Goal: Task Accomplishment & Management: Manage account settings

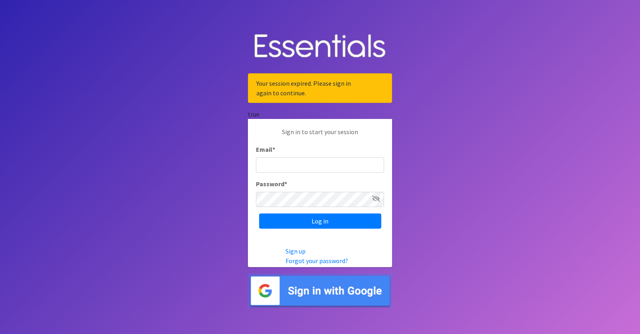
click at [275, 164] on input "Email *" at bounding box center [320, 164] width 128 height 15
click at [398, 127] on body "Your session expired. Please sign in again to continue. true Sign in to start y…" at bounding box center [320, 167] width 640 height 334
click at [317, 169] on input "Email *" at bounding box center [320, 164] width 128 height 15
click at [406, 185] on body "Your session expired. Please sign in again to continue. true Sign in to start y…" at bounding box center [320, 167] width 640 height 334
click at [336, 161] on input "Email *" at bounding box center [320, 164] width 128 height 15
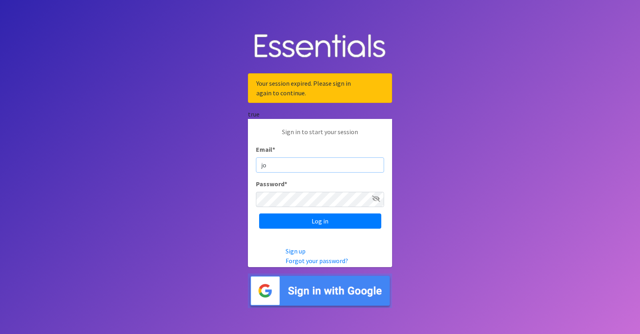
type input "j"
type input "[EMAIL_ADDRESS][DOMAIN_NAME]"
click at [259, 213] on input "Log in" at bounding box center [320, 220] width 122 height 15
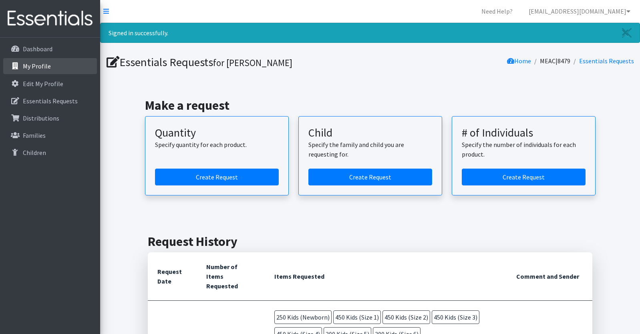
click at [40, 72] on link "My Profile" at bounding box center [50, 66] width 94 height 16
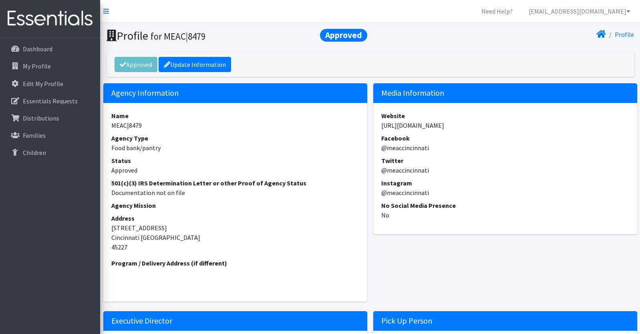
click at [416, 125] on dd "https://drive.google.com/drive/folders/1ZPqlrwYrQO6lpQT6uKIMBJ7vxVOguDS3" at bounding box center [505, 126] width 248 height 10
copy dl "https://drive.google.com/drive/folders/1ZPqlrwYrQO6lpQT6uKIMBJ7vxVOguDS3"
click at [47, 52] on p "Dashboard" at bounding box center [38, 49] width 30 height 8
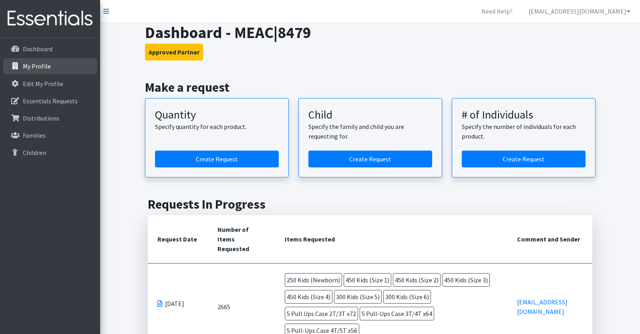
click at [44, 63] on p "My Profile" at bounding box center [37, 66] width 28 height 8
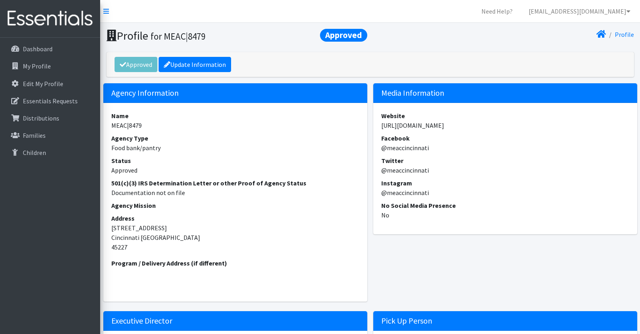
click at [407, 127] on dd "[URL][DOMAIN_NAME]" at bounding box center [505, 126] width 248 height 10
click at [424, 126] on dd "[URL][DOMAIN_NAME]" at bounding box center [505, 126] width 248 height 10
click at [192, 64] on link "Update Information" at bounding box center [195, 64] width 72 height 15
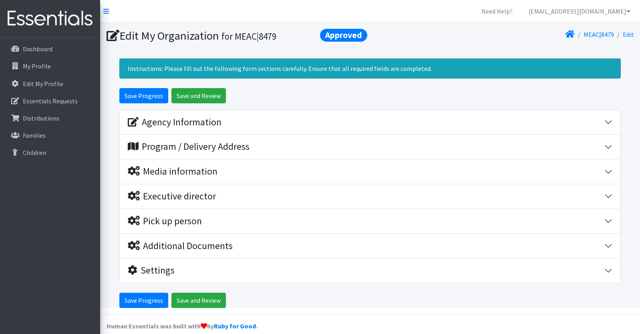
scroll to position [10, 0]
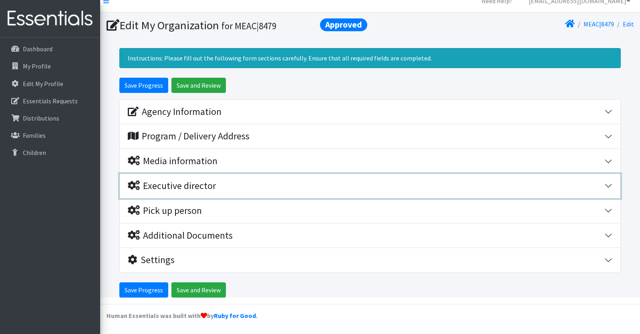
click at [398, 186] on div "Executive director" at bounding box center [366, 186] width 476 height 12
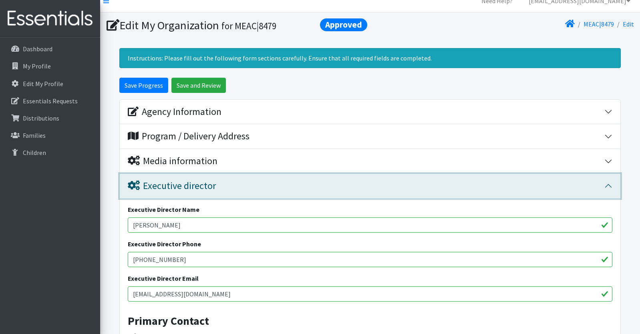
click at [380, 186] on div "Executive director" at bounding box center [366, 186] width 476 height 12
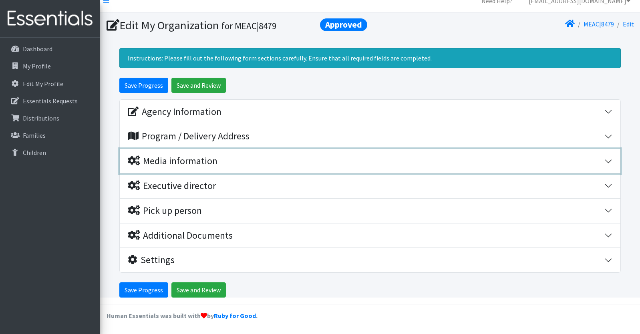
click at [378, 162] on div "Media information" at bounding box center [366, 161] width 476 height 12
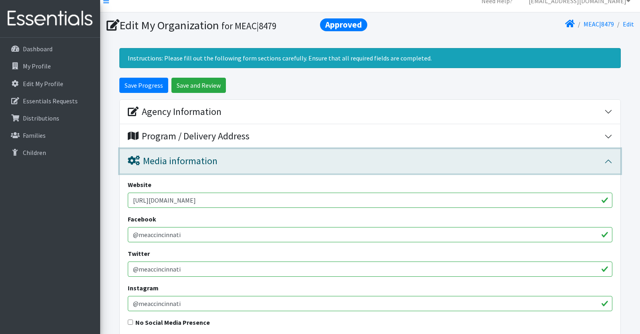
click at [378, 162] on div "Media information" at bounding box center [366, 161] width 476 height 12
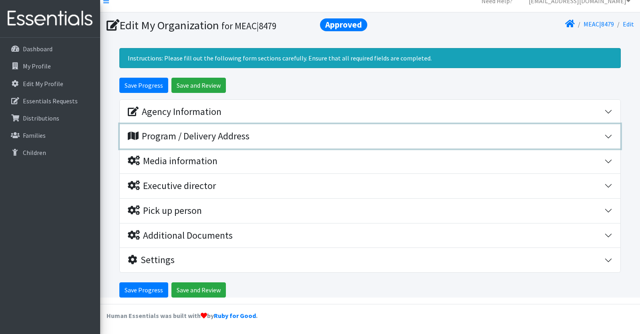
click at [378, 132] on div "Program / Delivery Address" at bounding box center [366, 137] width 476 height 12
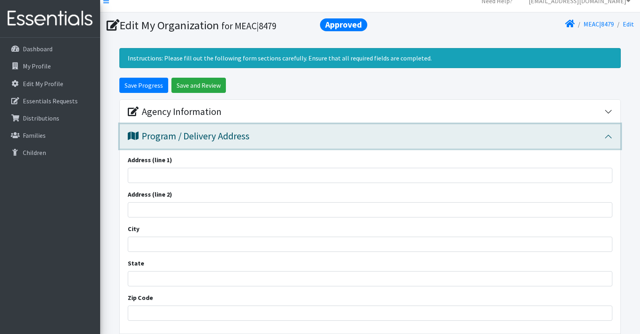
click at [371, 139] on div "Program / Delivery Address" at bounding box center [366, 137] width 476 height 12
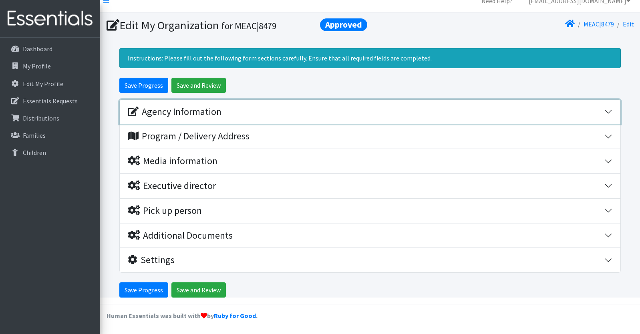
click at [371, 116] on div "Agency Information" at bounding box center [366, 112] width 476 height 12
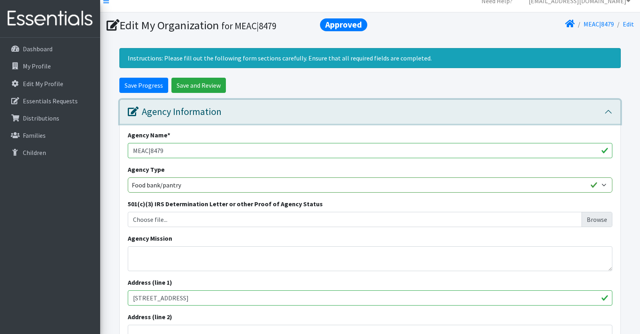
click at [371, 116] on div "Agency Information" at bounding box center [366, 112] width 476 height 12
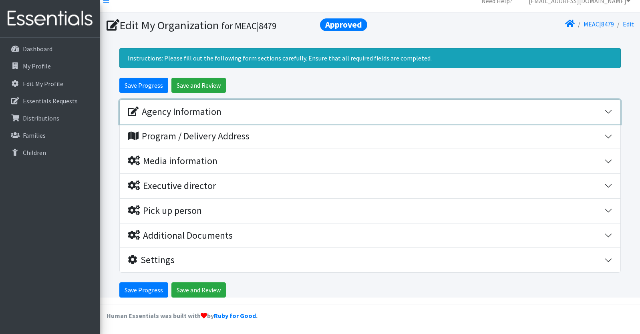
click at [371, 116] on div "Agency Information" at bounding box center [366, 112] width 476 height 12
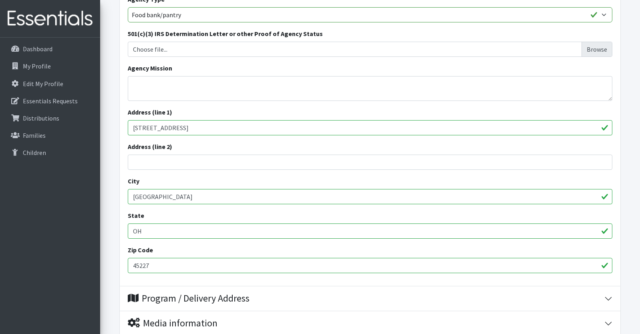
scroll to position [182, 0]
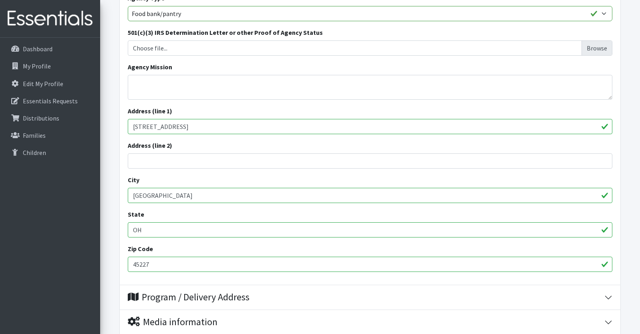
click at [181, 127] on input "[STREET_ADDRESS]" at bounding box center [370, 126] width 484 height 15
click at [181, 127] on input "4600 Erie Avenue" at bounding box center [370, 126] width 484 height 15
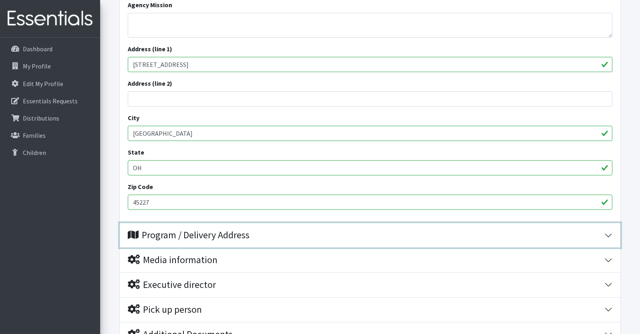
click at [203, 235] on div "Program / Delivery Address" at bounding box center [189, 235] width 122 height 12
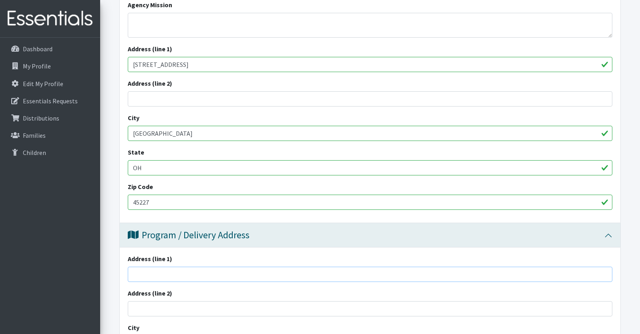
click at [181, 272] on input "Address (line 1)" at bounding box center [370, 274] width 484 height 15
paste input "4600 Erie Avenue"
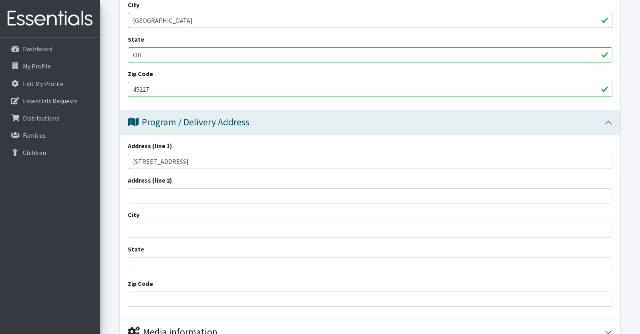
scroll to position [361, 0]
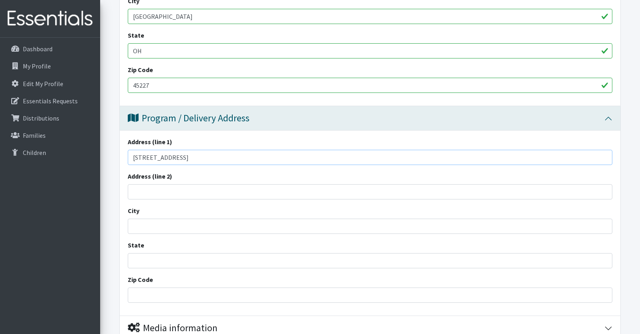
type input "4600 Erie Avenue"
click at [171, 223] on input "City" at bounding box center [370, 226] width 484 height 15
type input "Cincinnati"
type input "OH"
click at [165, 299] on input "45227" at bounding box center [370, 294] width 484 height 15
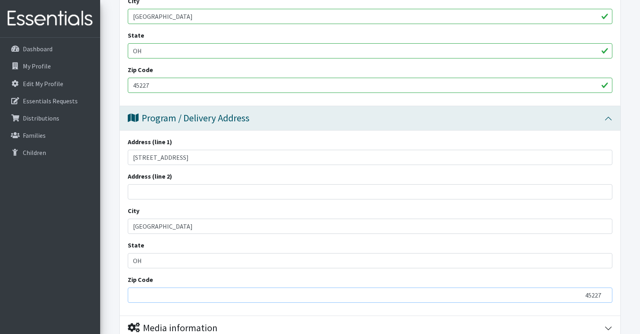
type input "45227"
click at [330, 276] on div "Zip Code 45227" at bounding box center [370, 289] width 484 height 28
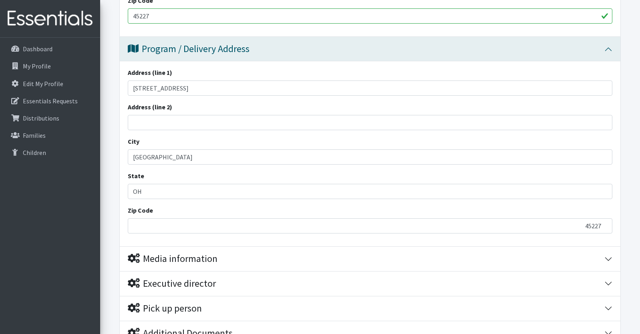
scroll to position [528, 0]
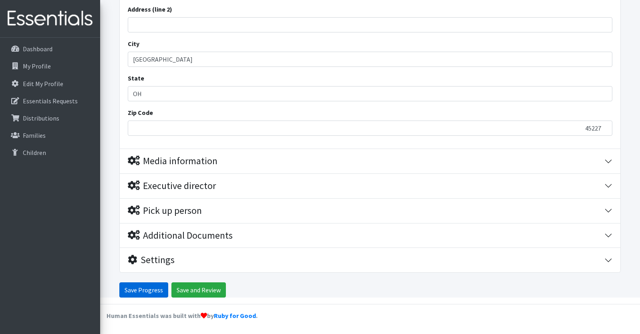
click at [155, 293] on input "Save Progress" at bounding box center [143, 289] width 49 height 15
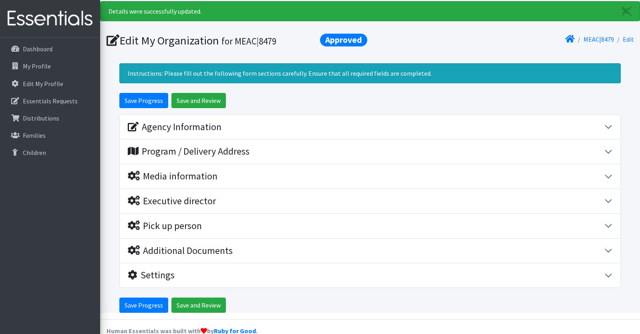
scroll to position [37, 0]
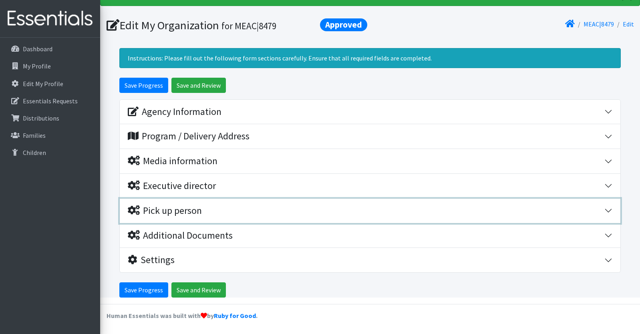
click at [135, 206] on icon "button" at bounding box center [134, 210] width 12 height 10
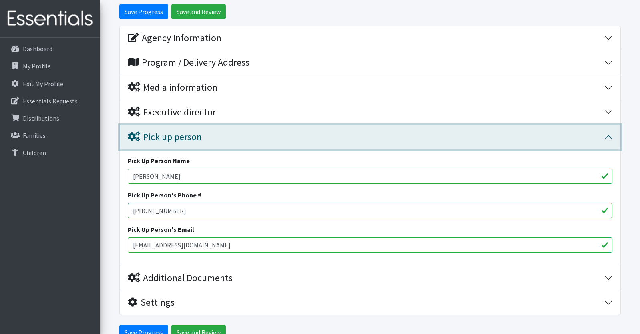
scroll to position [112, 0]
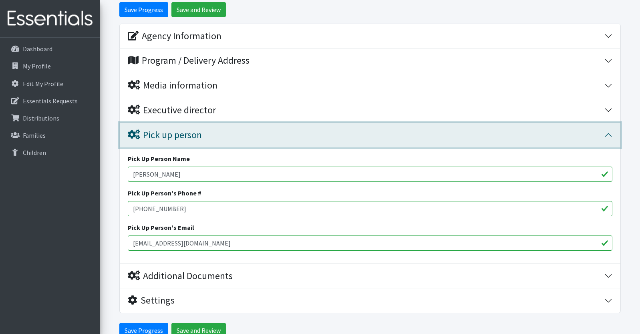
click at [129, 135] on icon "button" at bounding box center [134, 135] width 12 height 10
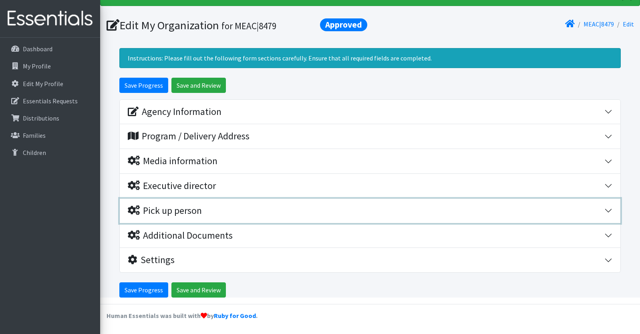
scroll to position [37, 0]
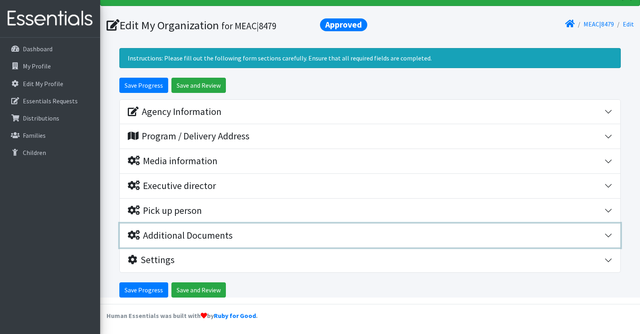
click at [136, 240] on div "Additional Documents" at bounding box center [180, 236] width 105 height 12
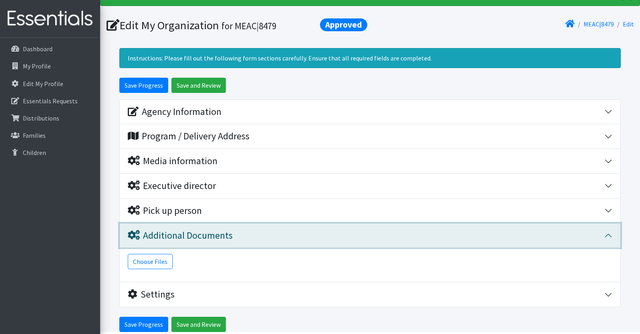
click at [137, 232] on icon "button" at bounding box center [134, 235] width 12 height 10
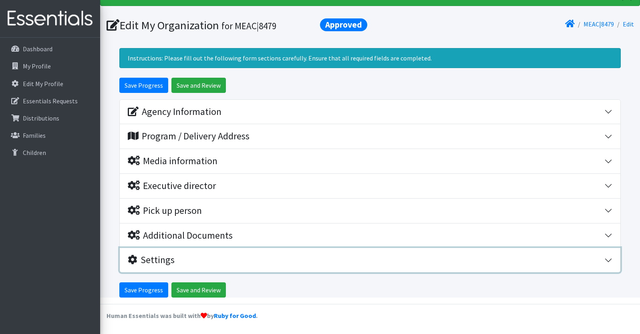
click at [135, 259] on icon "button" at bounding box center [133, 260] width 10 height 10
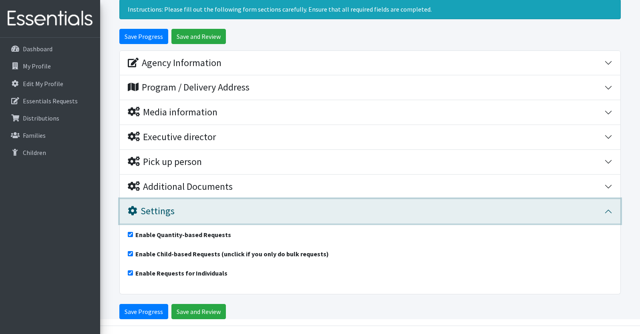
scroll to position [90, 0]
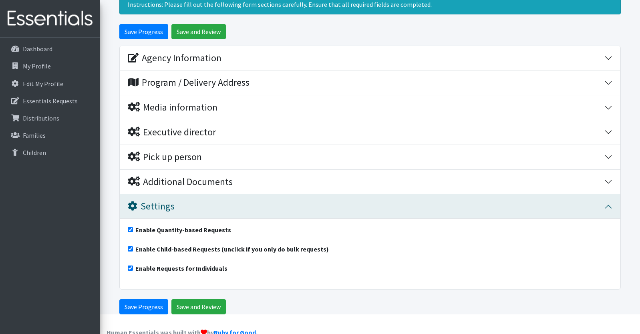
click at [131, 249] on input "Enable Child-based Requests (unclick if you only do bulk requests)" at bounding box center [130, 248] width 5 height 5
checkbox input "false"
click at [131, 268] on input "Enable Requests for Individuals" at bounding box center [130, 267] width 5 height 5
checkbox input "false"
click at [142, 307] on input "Save Progress" at bounding box center [143, 306] width 49 height 15
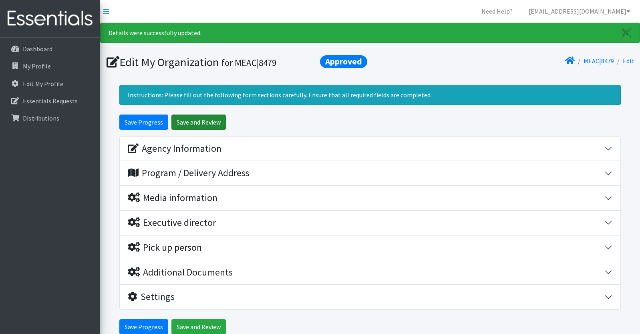
click at [190, 127] on input "Save and Review" at bounding box center [198, 121] width 54 height 15
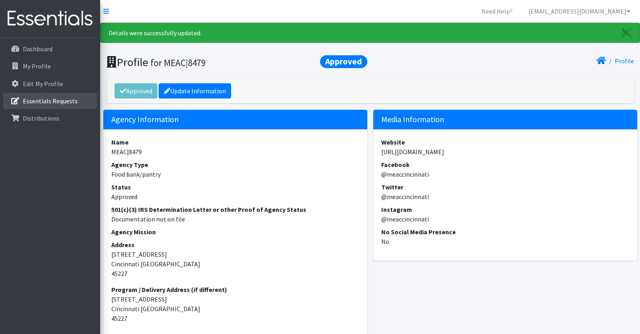
click at [47, 108] on link "Essentials Requests" at bounding box center [50, 101] width 94 height 16
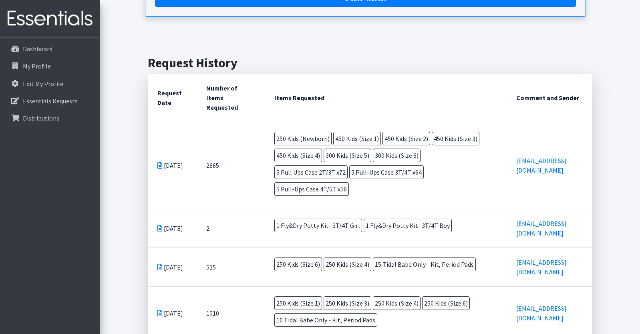
scroll to position [140, 0]
drag, startPoint x: 271, startPoint y: 169, endPoint x: 337, endPoint y: 171, distance: 65.7
click at [337, 171] on span "5 Pull Ups Case 2T/3T x72" at bounding box center [310, 172] width 73 height 14
click at [305, 188] on span "5 Pull-Ups Case 4T/5T x56" at bounding box center [311, 189] width 74 height 14
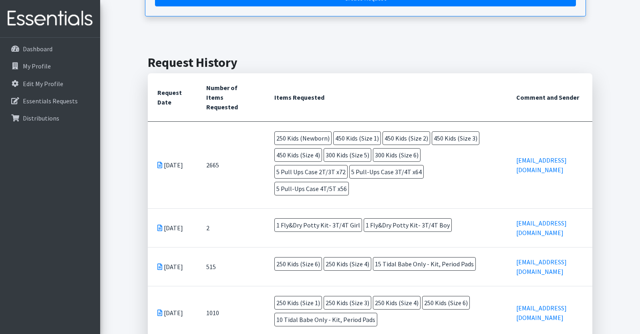
click at [305, 188] on span "5 Pull-Ups Case 4T/5T x56" at bounding box center [311, 189] width 74 height 14
click at [305, 172] on span "5 Pull Ups Case 2T/3T x72" at bounding box center [310, 172] width 73 height 14
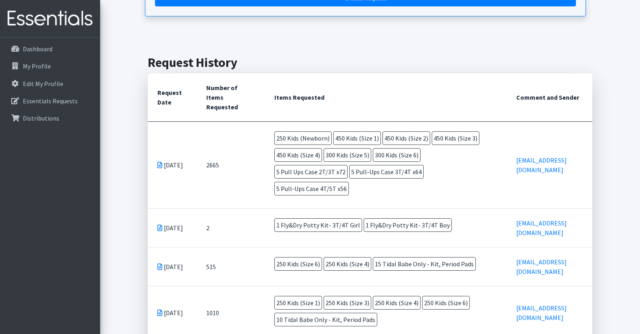
click at [305, 172] on span "5 Pull Ups Case 2T/3T x72" at bounding box center [310, 172] width 73 height 14
click at [369, 171] on span "5 Pull-Ups Case 3T/4T x64" at bounding box center [386, 172] width 74 height 14
click at [375, 169] on span "5 Pull-Ups Case 3T/4T x64" at bounding box center [386, 172] width 74 height 14
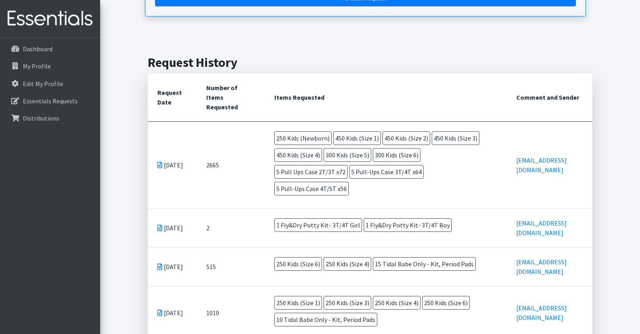
click at [375, 169] on span "5 Pull-Ups Case 3T/4T x64" at bounding box center [386, 172] width 74 height 14
click at [298, 172] on span "5 Pull Ups Case 2T/3T x72" at bounding box center [310, 172] width 73 height 14
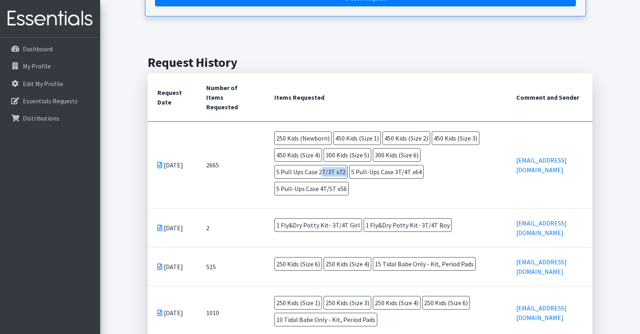
click at [301, 183] on span "5 Pull-Ups Case 4T/5T x56" at bounding box center [311, 189] width 74 height 14
click at [362, 171] on span "5 Pull-Ups Case 3T/4T x64" at bounding box center [386, 172] width 74 height 14
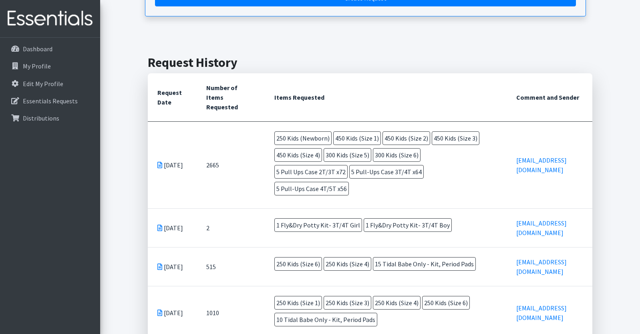
click at [362, 171] on span "5 Pull-Ups Case 3T/4T x64" at bounding box center [386, 172] width 74 height 14
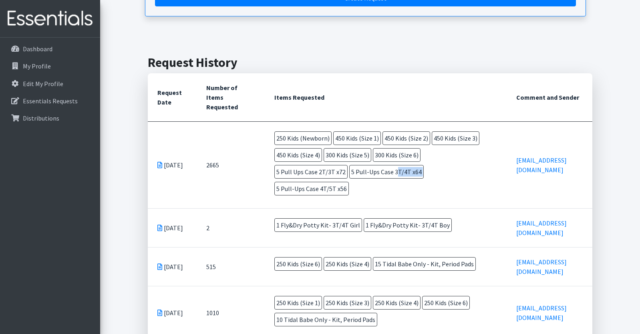
click at [317, 174] on span "5 Pull Ups Case 2T/3T x72" at bounding box center [310, 172] width 73 height 14
click at [311, 187] on span "5 Pull-Ups Case 4T/5T x56" at bounding box center [311, 189] width 74 height 14
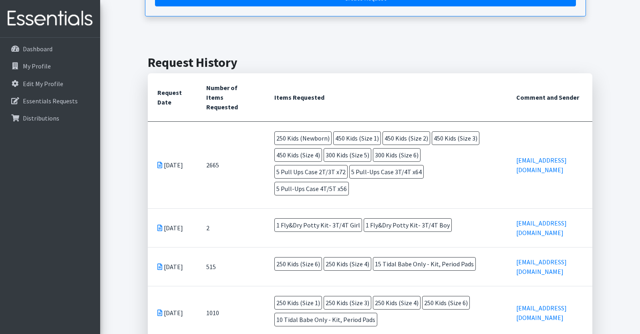
click at [311, 187] on span "5 Pull-Ups Case 4T/5T x56" at bounding box center [311, 189] width 74 height 14
click at [316, 171] on span "5 Pull Ups Case 2T/3T x72" at bounding box center [310, 172] width 73 height 14
click at [364, 172] on span "5 Pull-Ups Case 3T/4T x64" at bounding box center [386, 172] width 74 height 14
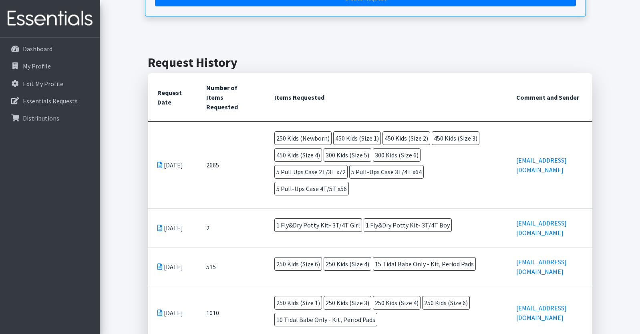
click at [364, 172] on span "5 Pull-Ups Case 3T/4T x64" at bounding box center [386, 172] width 74 height 14
click at [374, 172] on span "5 Pull-Ups Case 3T/4T x64" at bounding box center [386, 172] width 74 height 14
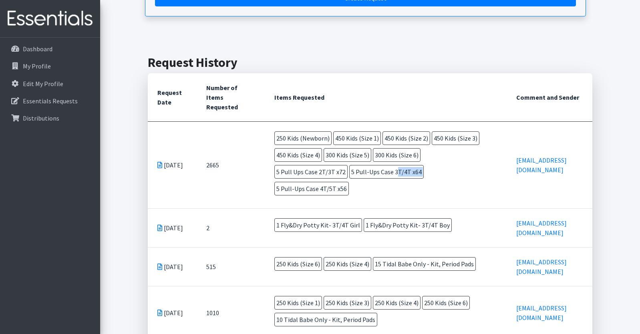
click at [305, 171] on span "5 Pull Ups Case 2T/3T x72" at bounding box center [310, 172] width 73 height 14
click at [308, 182] on span "5 Pull-Ups Case 4T/5T x56" at bounding box center [311, 189] width 74 height 14
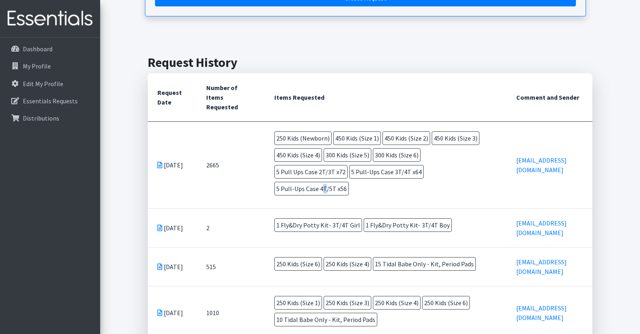
click at [308, 182] on span "5 Pull-Ups Case 4T/5T x56" at bounding box center [311, 189] width 74 height 14
click at [365, 169] on span "5 Pull-Ups Case 3T/4T x64" at bounding box center [386, 172] width 74 height 14
click at [294, 174] on span "5 Pull Ups Case 2T/3T x72" at bounding box center [310, 172] width 73 height 14
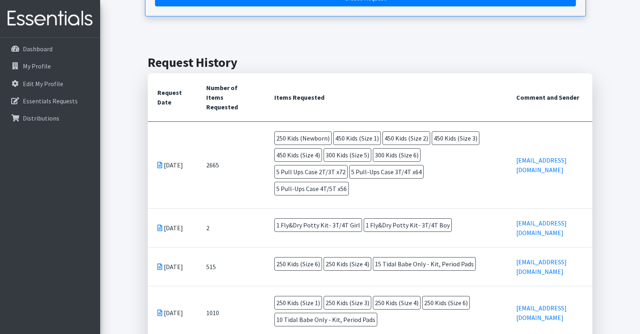
click at [294, 174] on span "5 Pull Ups Case 2T/3T x72" at bounding box center [310, 172] width 73 height 14
click at [432, 145] on span "450 Kids (Size 3)" at bounding box center [456, 138] width 48 height 14
click at [160, 162] on icon at bounding box center [159, 165] width 5 height 6
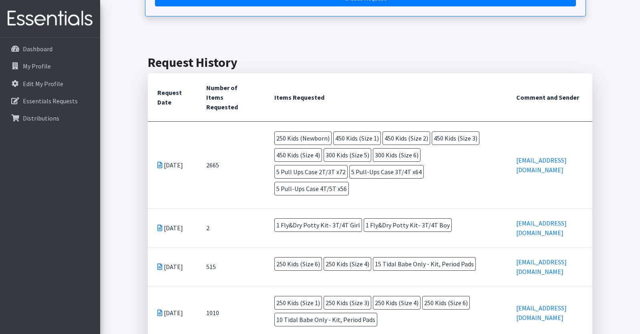
drag, startPoint x: 166, startPoint y: 160, endPoint x: 176, endPoint y: 173, distance: 16.2
click at [176, 173] on td "[DATE]" at bounding box center [172, 164] width 49 height 87
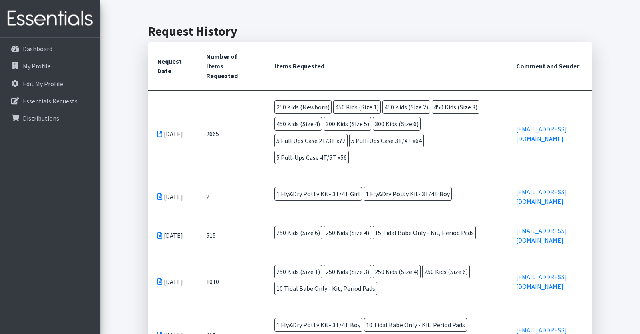
scroll to position [170, 0]
click at [211, 132] on td "2665" at bounding box center [231, 134] width 68 height 87
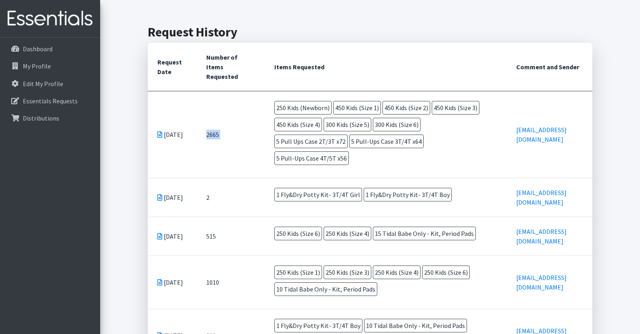
click at [211, 132] on td "2665" at bounding box center [231, 134] width 68 height 87
click at [212, 137] on td "2665" at bounding box center [231, 134] width 68 height 87
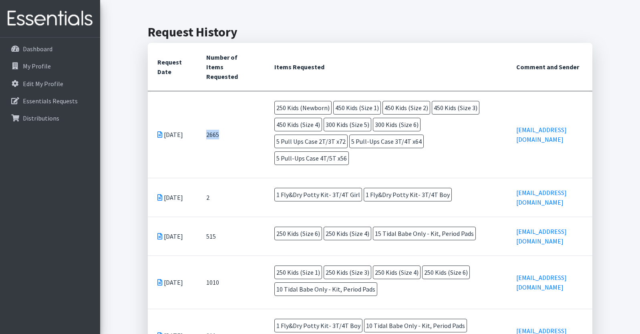
click at [212, 137] on td "2665" at bounding box center [231, 134] width 68 height 87
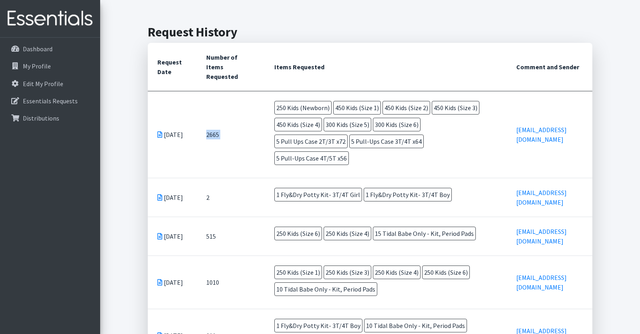
click at [216, 133] on td "2665" at bounding box center [231, 134] width 68 height 87
click at [213, 136] on td "2665" at bounding box center [231, 134] width 68 height 87
click at [333, 76] on th "Items Requested" at bounding box center [385, 67] width 241 height 48
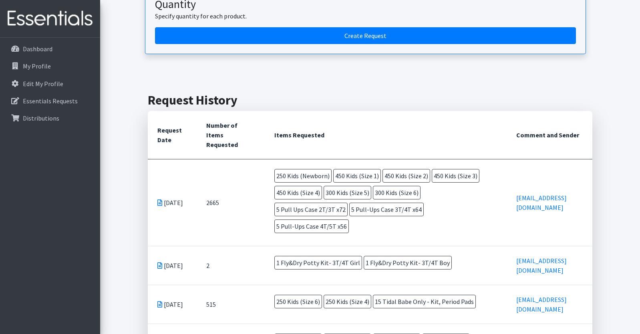
scroll to position [120, 0]
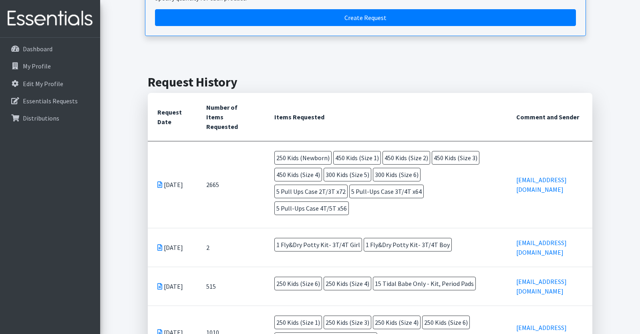
click at [368, 72] on div "Essentials Requests for [PERSON_NAME] Home MEAC|8479 Essentials Requests Make a…" at bounding box center [370, 284] width 540 height 762
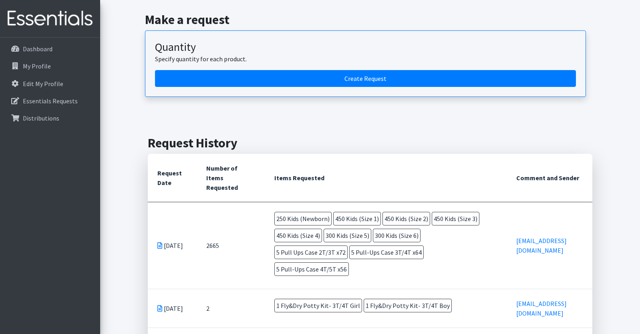
scroll to position [0, 0]
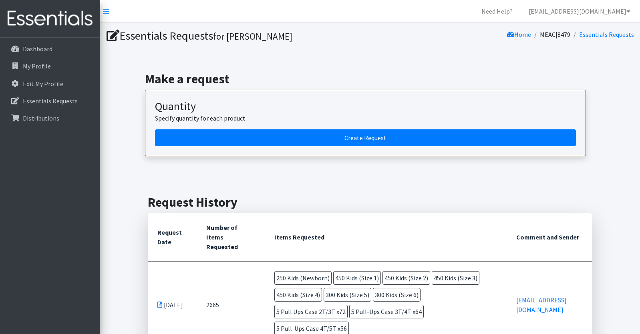
click at [156, 36] on h1 "Essentials Requests for [PERSON_NAME]" at bounding box center [236, 36] width 261 height 14
click at [191, 36] on h1 "Essentials Requests for [PERSON_NAME]" at bounding box center [236, 36] width 261 height 14
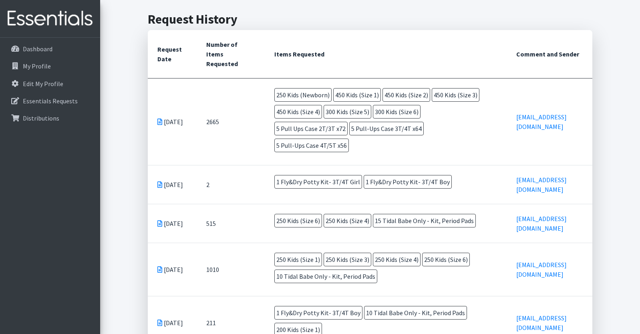
scroll to position [185, 0]
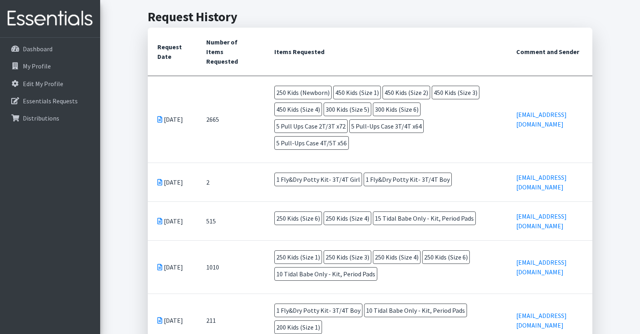
click at [522, 53] on th "Comment and Sender" at bounding box center [549, 52] width 86 height 48
click at [510, 53] on th "Comment and Sender" at bounding box center [549, 52] width 86 height 48
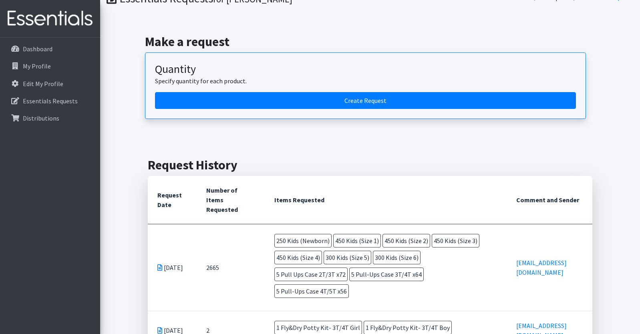
scroll to position [0, 0]
